Goal: Task Accomplishment & Management: Use online tool/utility

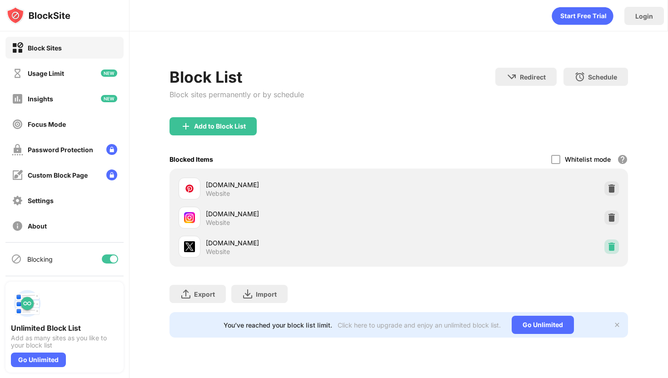
click at [610, 246] on img at bounding box center [611, 246] width 9 height 9
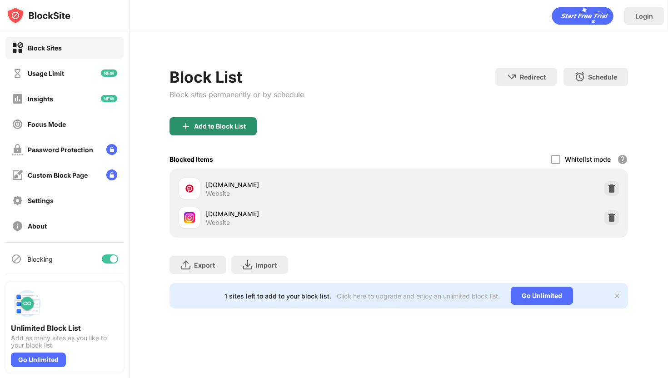
click at [245, 125] on div "Add to Block List" at bounding box center [220, 126] width 52 height 7
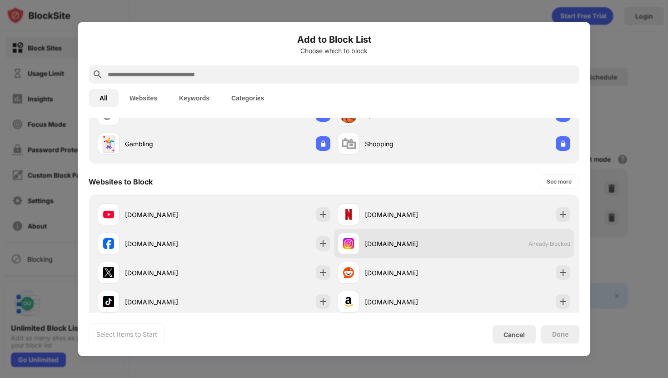
scroll to position [126, 0]
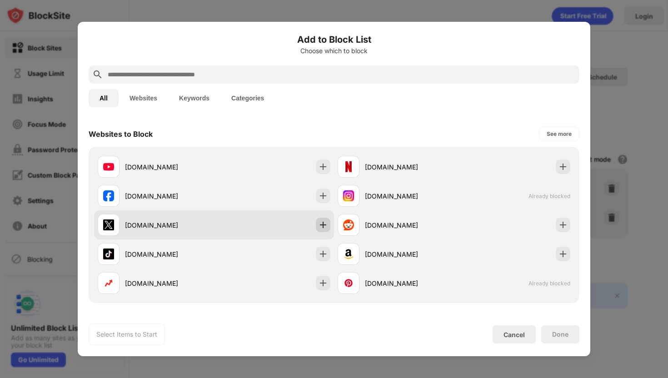
click at [321, 223] on img at bounding box center [323, 224] width 9 height 9
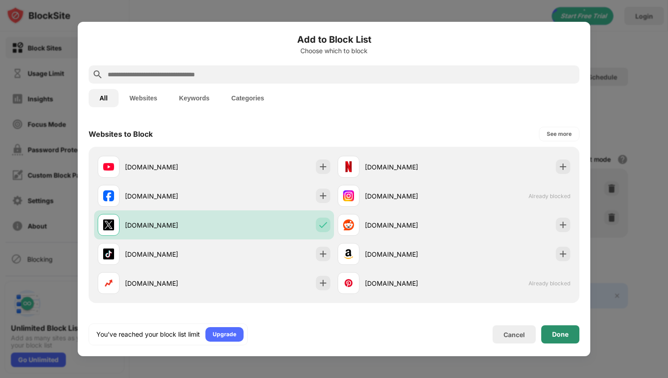
click at [562, 336] on div "Done" at bounding box center [560, 334] width 16 height 7
